Goal: Task Accomplishment & Management: Manage account settings

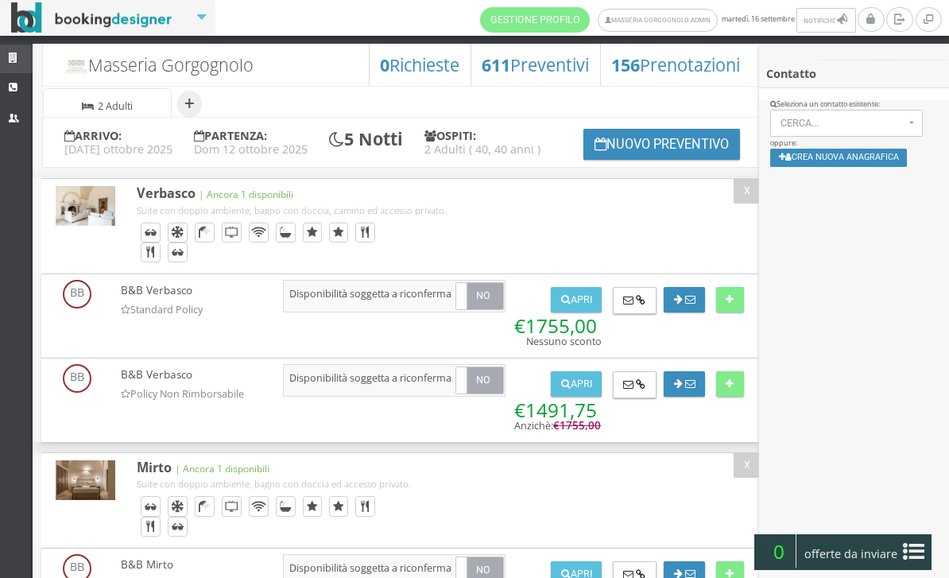
click at [15, 59] on icon at bounding box center [15, 58] width 13 height 10
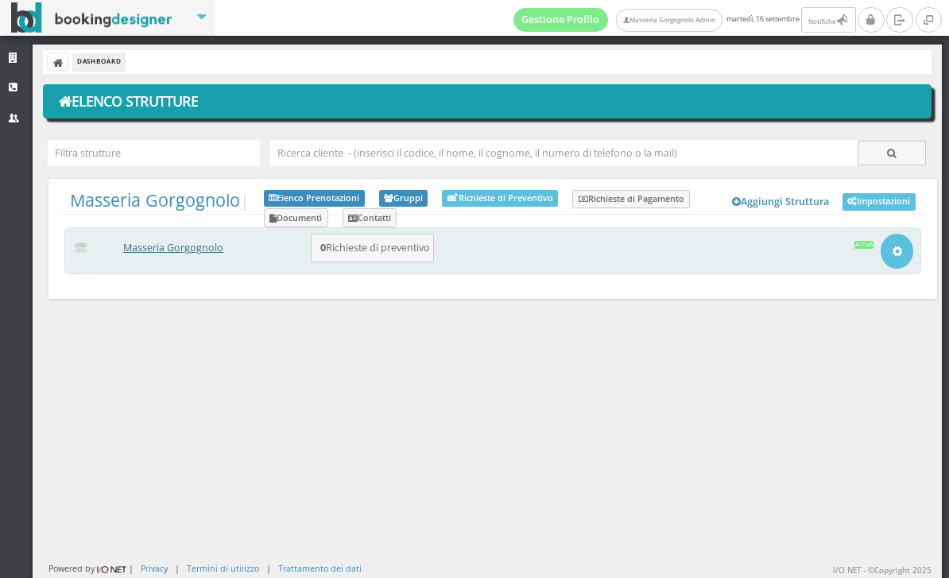
click at [196, 246] on link "Masseria Gorgognolo" at bounding box center [173, 248] width 100 height 14
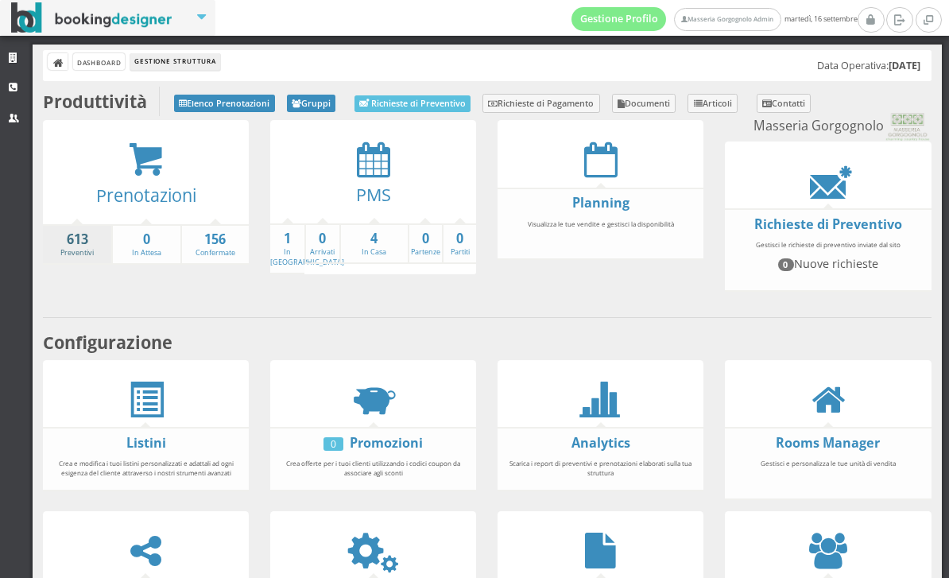
click at [78, 244] on strong "613" at bounding box center [77, 239] width 68 height 18
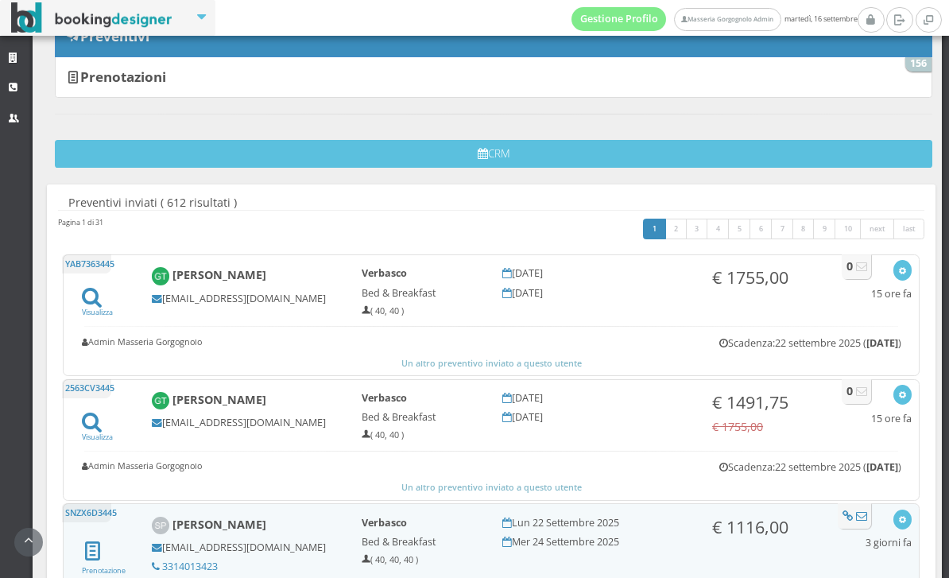
scroll to position [213, 0]
